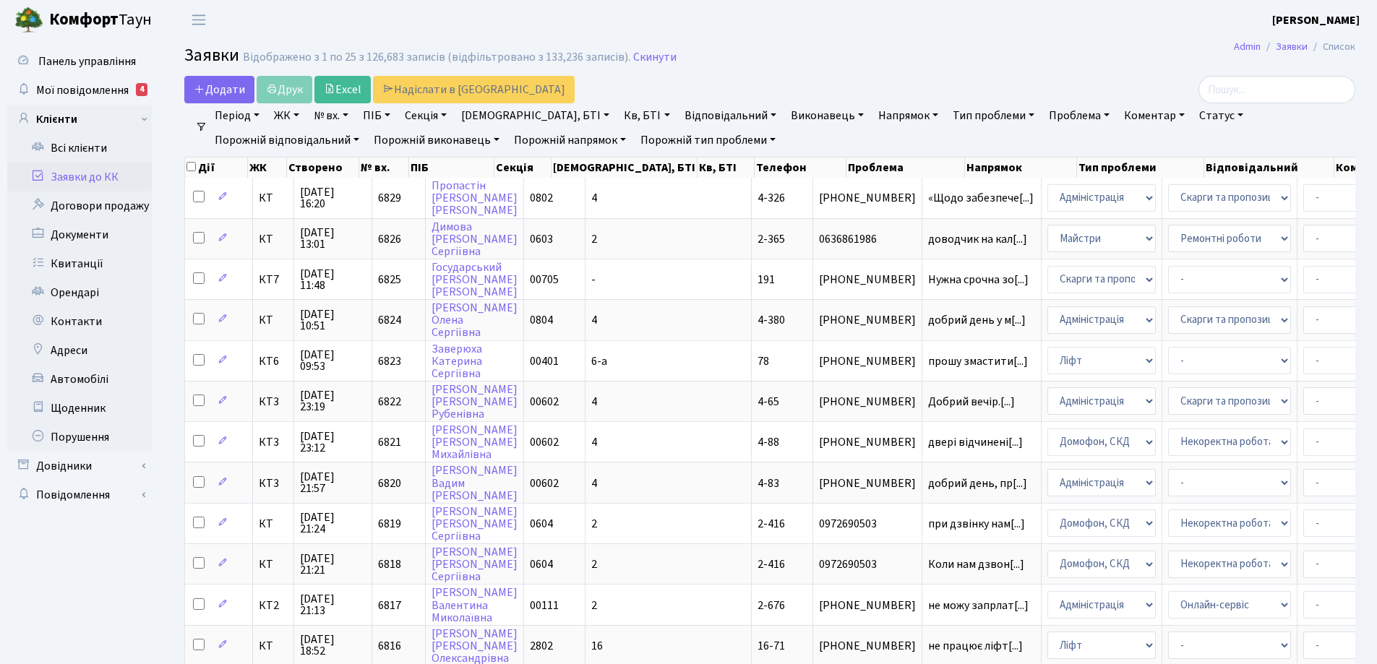
select select "25"
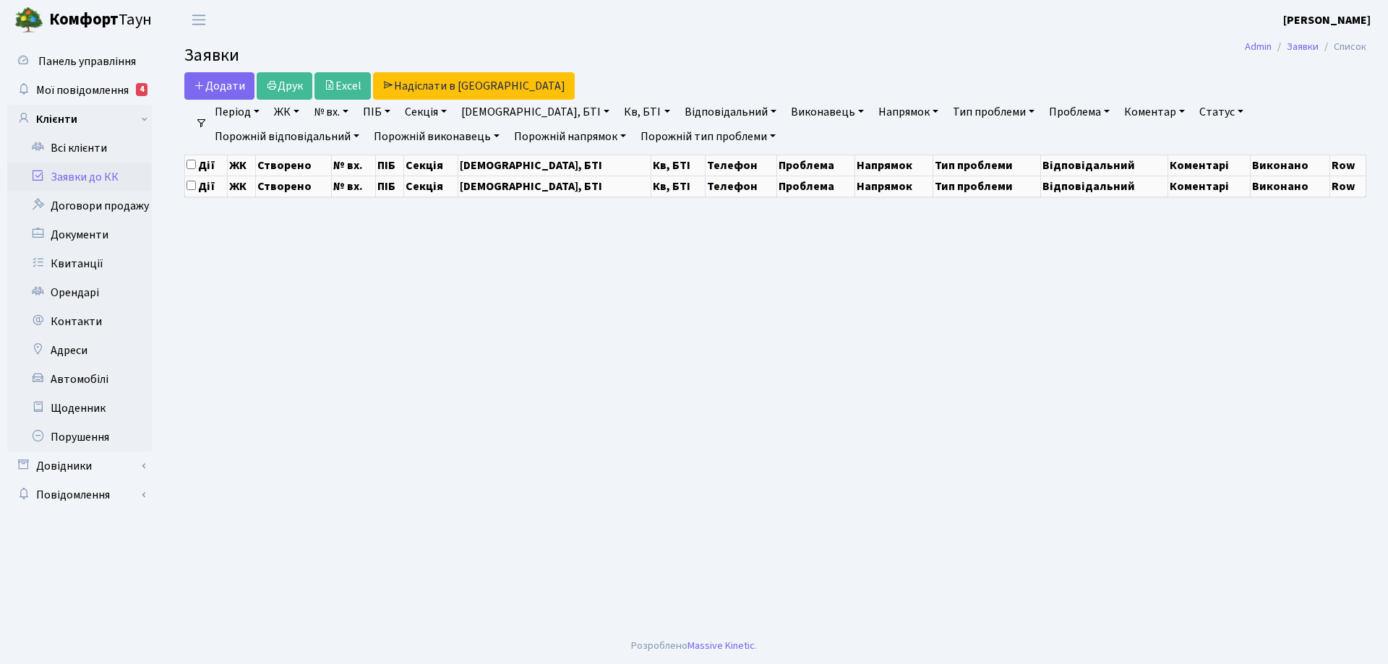
select select "25"
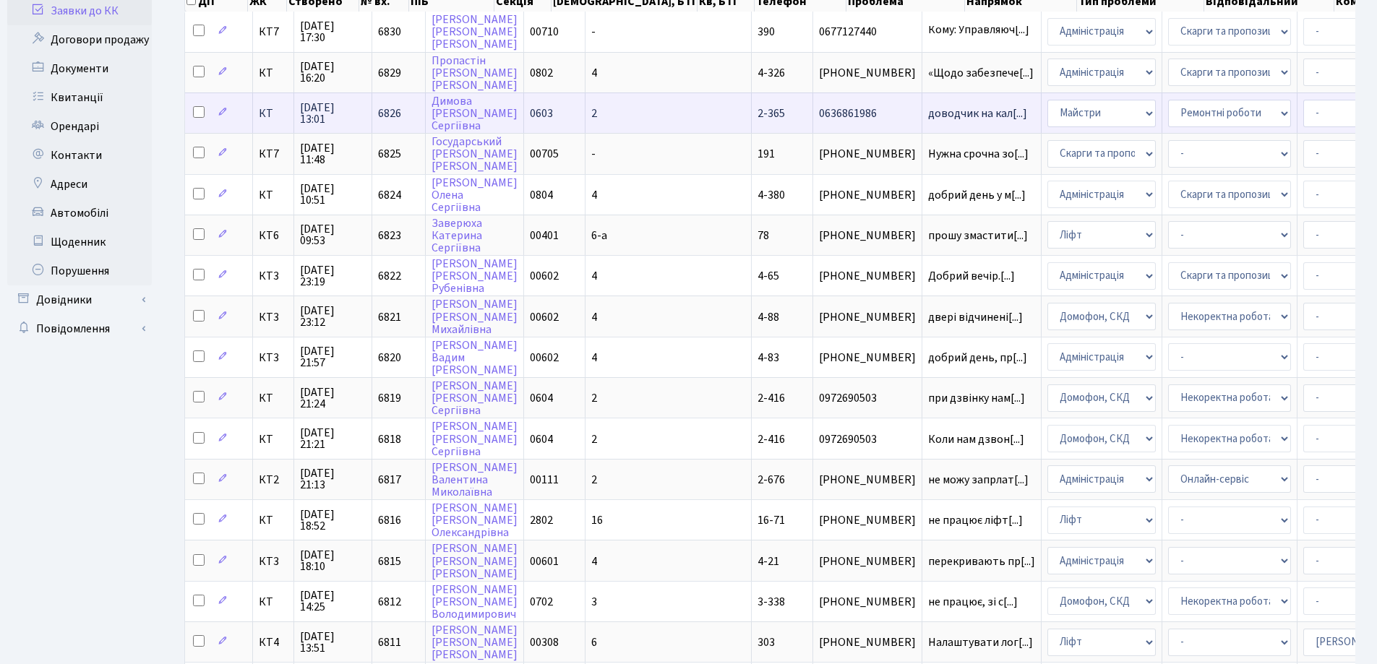
scroll to position [145, 0]
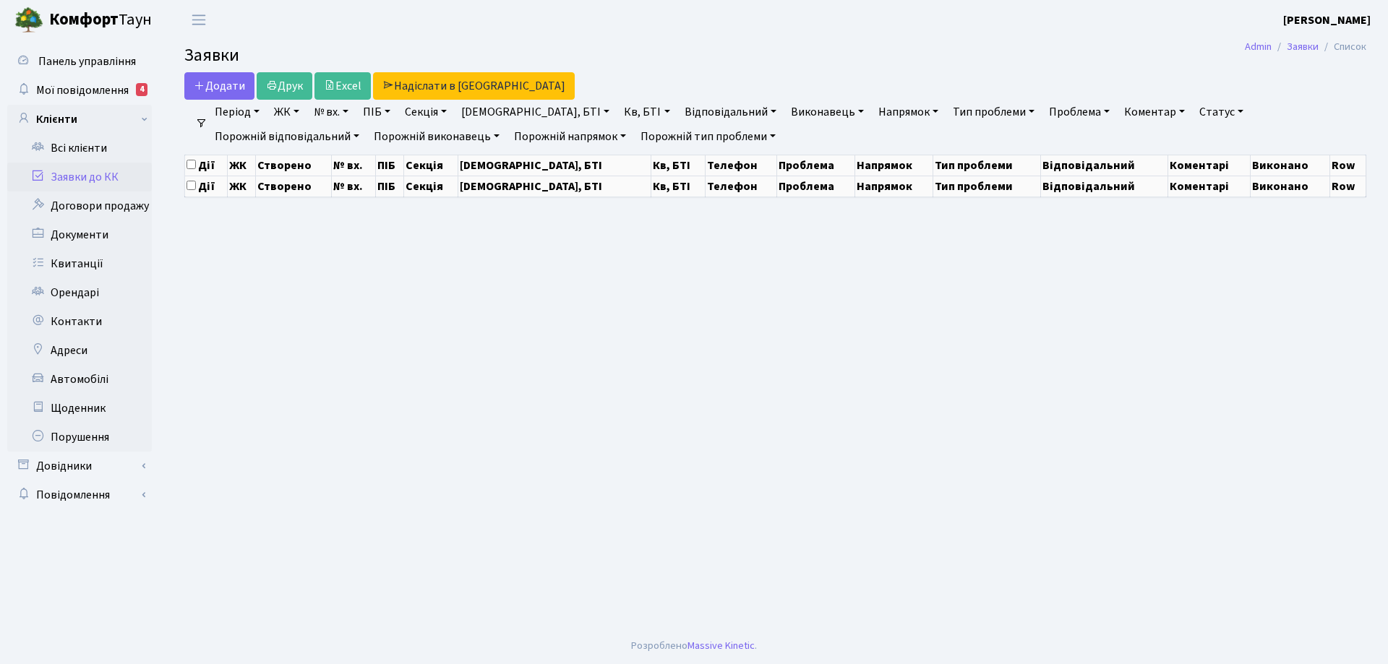
select select "25"
